Goal: Task Accomplishment & Management: Manage account settings

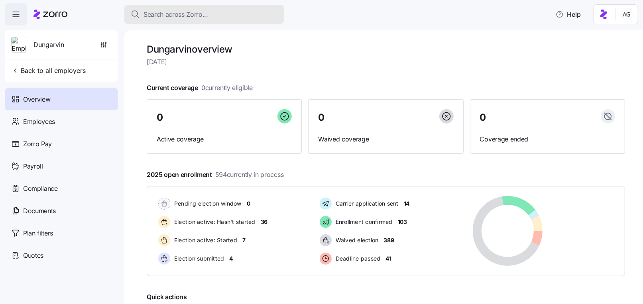
click at [154, 10] on span "Search across Zorro..." at bounding box center [176, 15] width 65 height 10
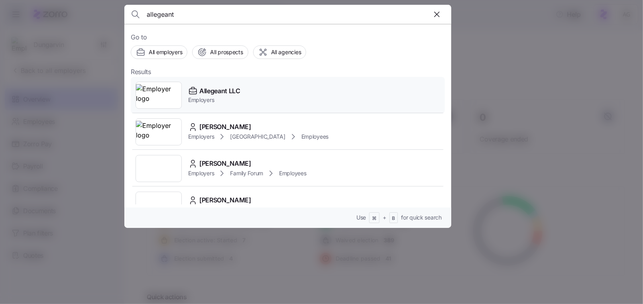
type input "allegeant"
click at [198, 87] on div "Allegeant LLC" at bounding box center [214, 91] width 52 height 10
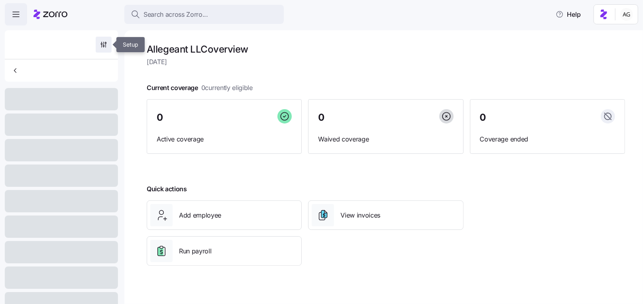
click at [104, 45] on icon "button" at bounding box center [104, 45] width 8 height 8
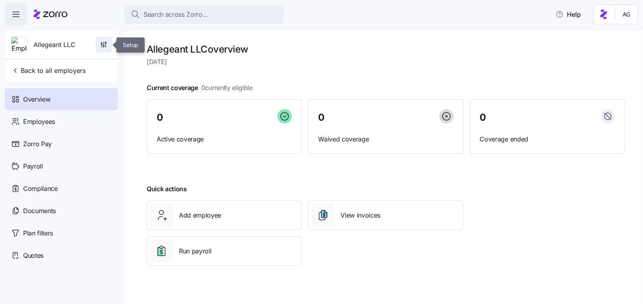
click at [105, 45] on icon "button" at bounding box center [104, 45] width 8 height 8
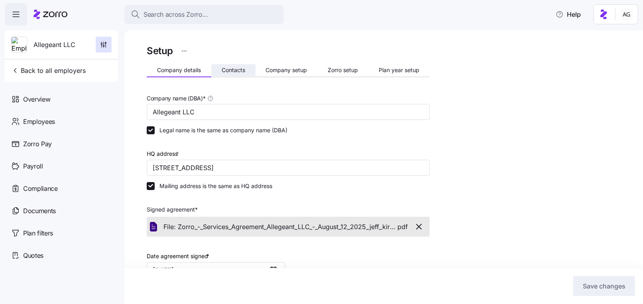
click at [232, 69] on span "Contacts" at bounding box center [234, 70] width 24 height 6
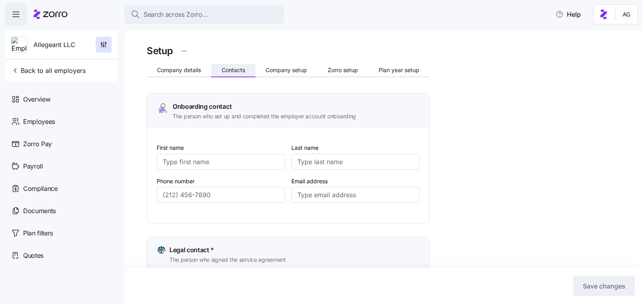
type input "emma"
type input "conley"
type input "econley@allegeant.net"
type input "Tyler"
type input "Willse"
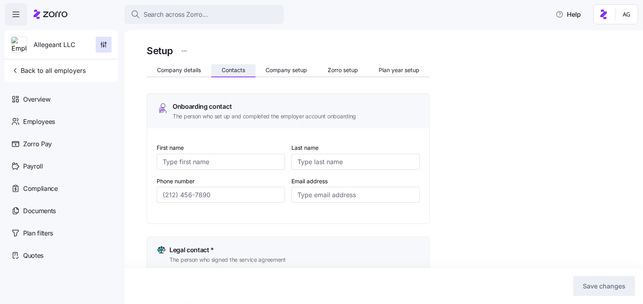
type input "twillse@allegeant.net"
type input "emma"
type input "conley"
type input "econley@allegeant.net"
type input "emma"
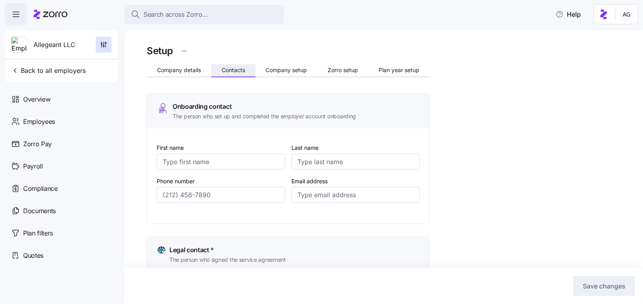
type input "conley"
type input "econley@allegeant.net"
type input "(410) 427-3686"
type input "(410) 427-1077"
type input "(410) 427-3686"
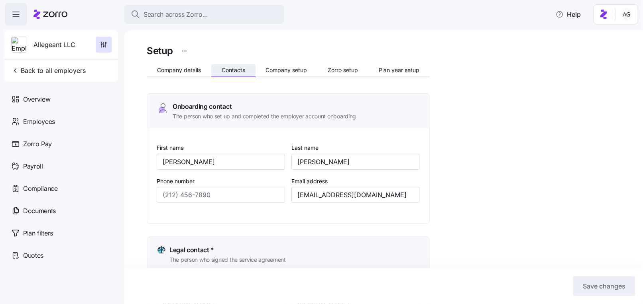
type input "(410) 427-3686"
click at [275, 77] on div "Company details Contacts Company setup Zorro setup Plan year setup" at bounding box center [288, 71] width 283 height 12
click at [275, 69] on span "Company setup" at bounding box center [286, 70] width 41 height 6
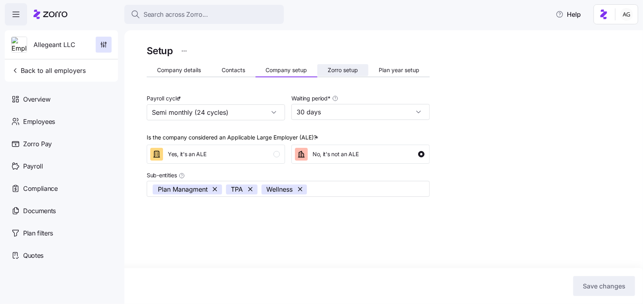
click at [347, 68] on span "Zorro setup" at bounding box center [343, 70] width 30 height 6
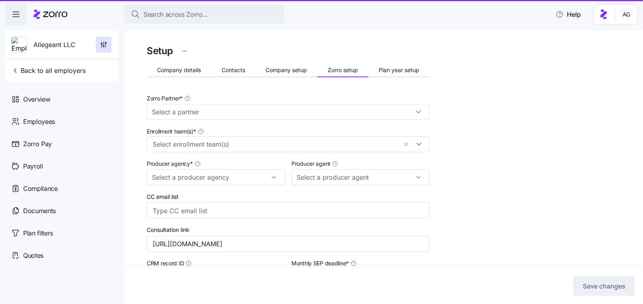
type input "Zorro"
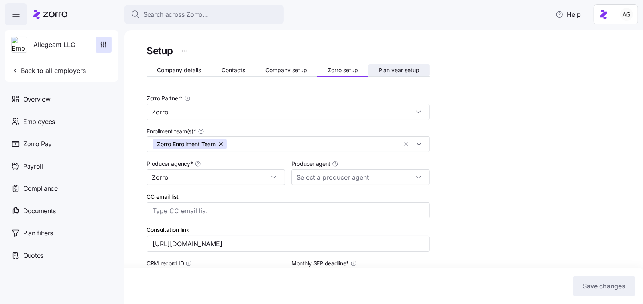
click at [409, 73] on span "Plan year setup" at bounding box center [399, 70] width 41 height 6
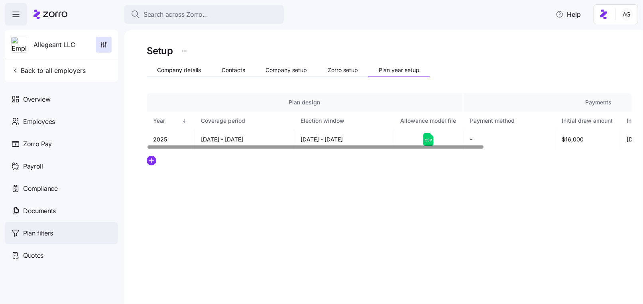
click at [37, 231] on span "Plan filters" at bounding box center [38, 233] width 30 height 10
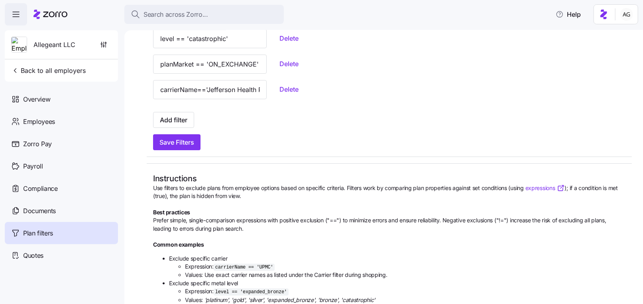
scroll to position [100, 0]
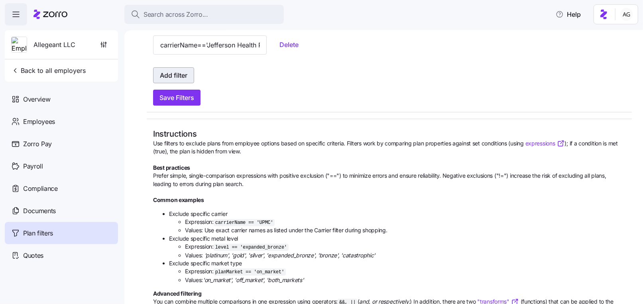
click at [182, 79] on span "Add filter" at bounding box center [174, 76] width 28 height 10
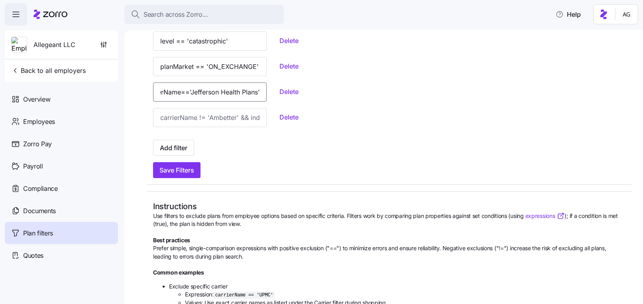
scroll to position [0, 43]
drag, startPoint x: 160, startPoint y: 91, endPoint x: 242, endPoint y: 93, distance: 82.1
click at [242, 93] on div "carrierName=='Jefferson Health Plans' Delete" at bounding box center [389, 92] width 472 height 19
click at [333, 89] on div "carrierName=='Jefferson Health Plans' Delete" at bounding box center [389, 92] width 472 height 19
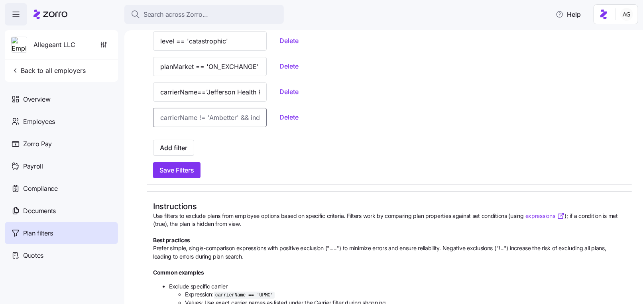
click at [207, 119] on input at bounding box center [210, 117] width 114 height 19
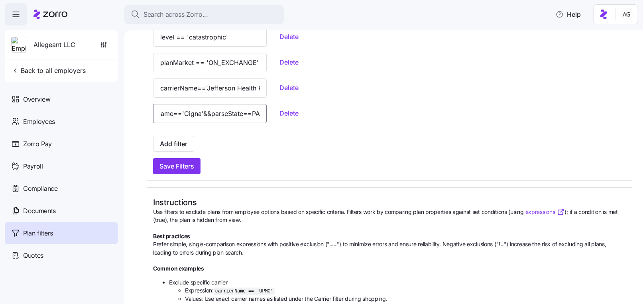
scroll to position [23, 0]
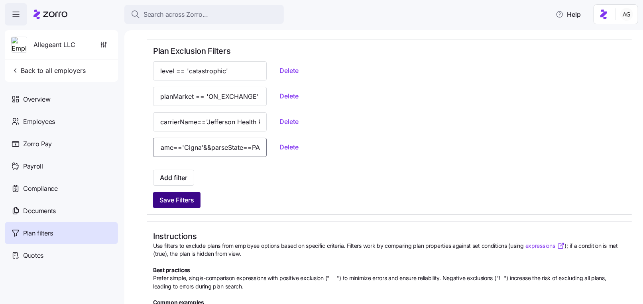
type input "carrierName=='Cigna'&&parseState==PA"
click at [178, 196] on span "Save Filters" at bounding box center [176, 200] width 35 height 10
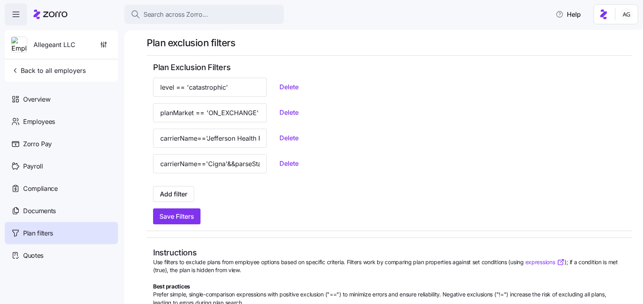
scroll to position [0, 0]
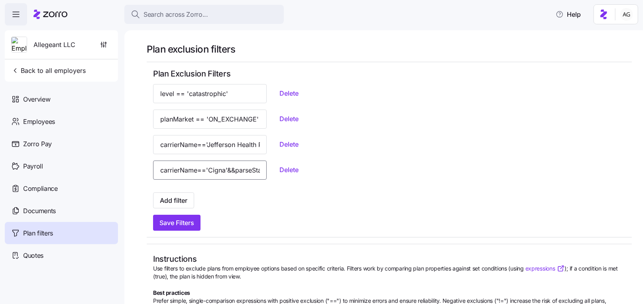
click at [178, 171] on input "carrierName=='Cigna'&&parseState==PA" at bounding box center [210, 170] width 114 height 19
